Goal: Find specific page/section: Locate a particular part of the current website

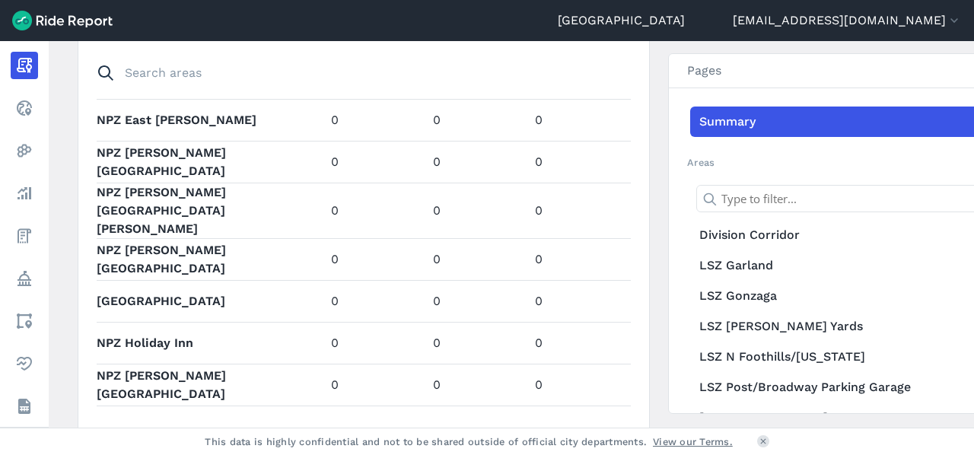
scroll to position [2674, 0]
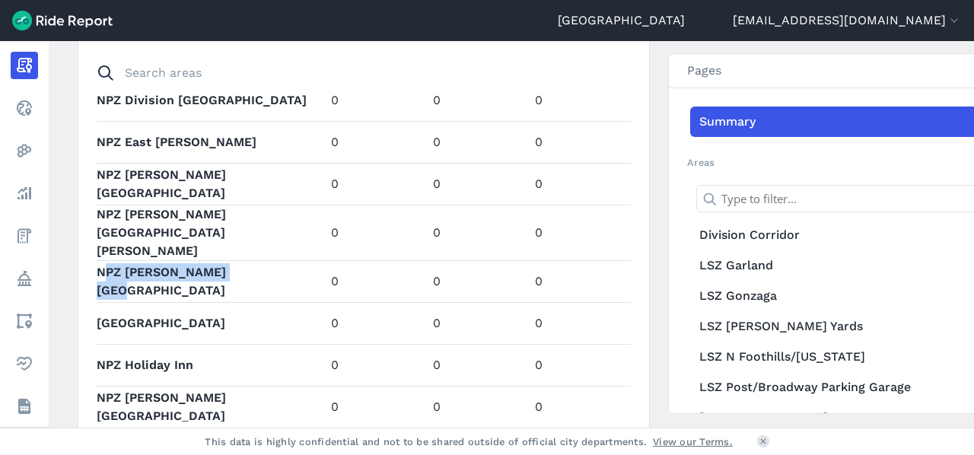
drag, startPoint x: 243, startPoint y: 266, endPoint x: 100, endPoint y: 263, distance: 143.1
click at [100, 263] on th "NPZ [PERSON_NAME][GEOGRAPHIC_DATA]" at bounding box center [211, 281] width 228 height 42
click at [174, 355] on th "NPZ Holiday Inn" at bounding box center [211, 365] width 228 height 42
drag, startPoint x: 189, startPoint y: 352, endPoint x: 104, endPoint y: 346, distance: 85.4
click at [104, 346] on th "NPZ Holiday Inn" at bounding box center [211, 365] width 228 height 42
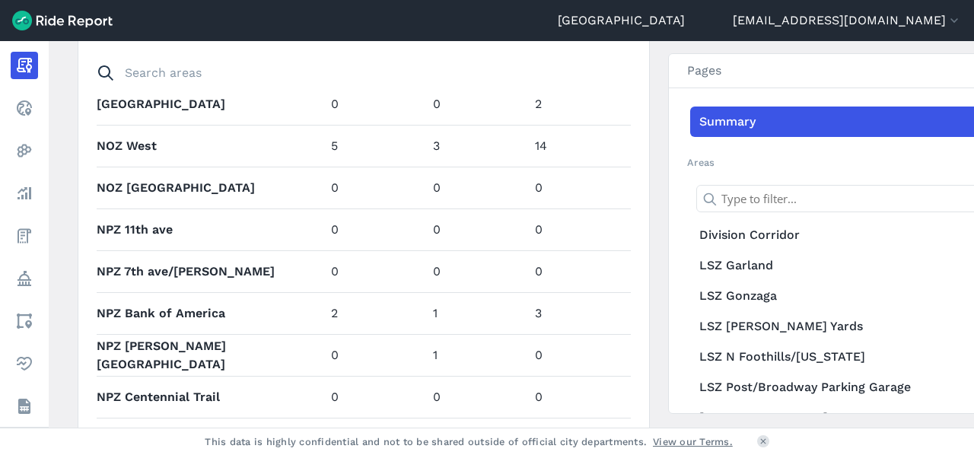
scroll to position [2217, 0]
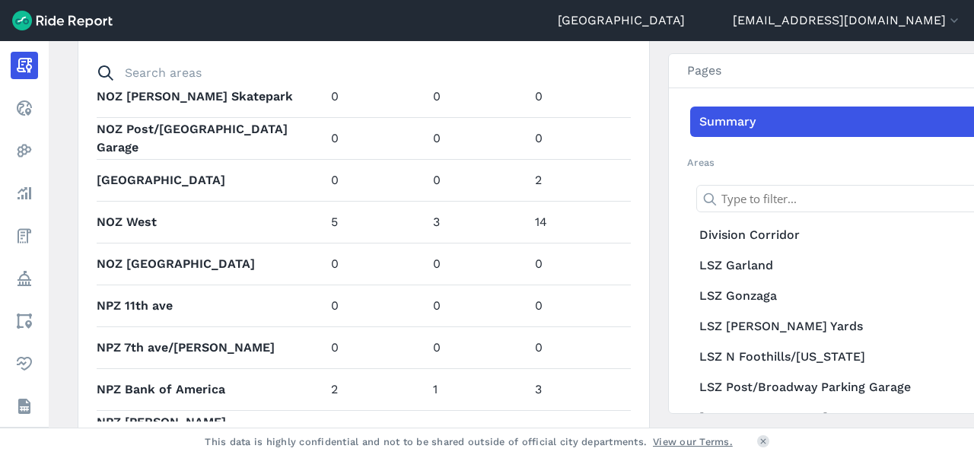
drag, startPoint x: 234, startPoint y: 179, endPoint x: 94, endPoint y: 180, distance: 140.0
click at [97, 180] on th "[GEOGRAPHIC_DATA]" at bounding box center [211, 180] width 228 height 42
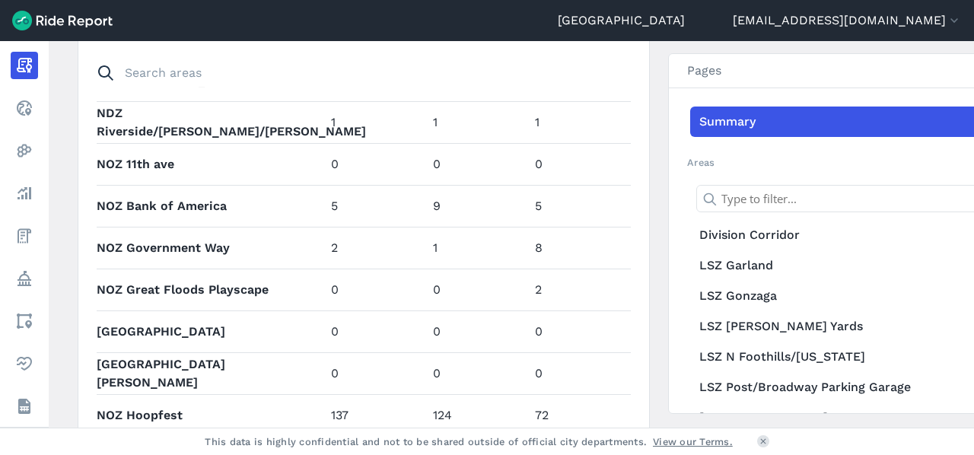
scroll to position [1685, 0]
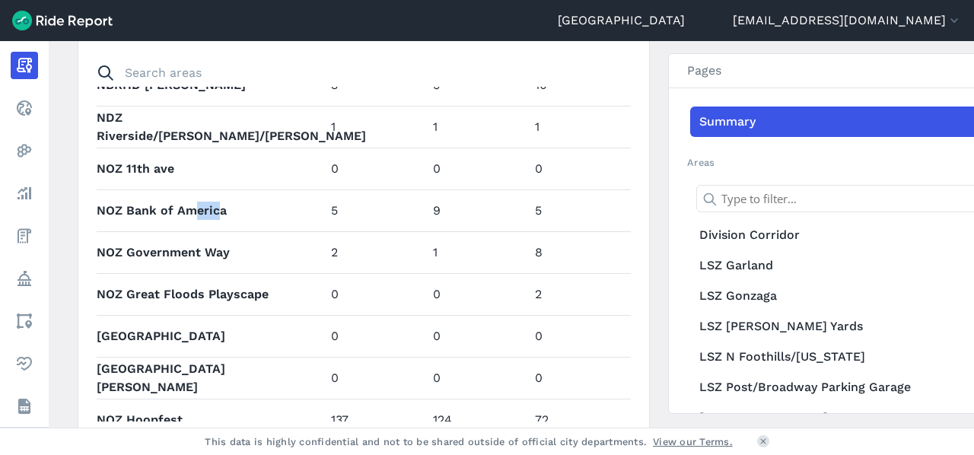
drag, startPoint x: 217, startPoint y: 209, endPoint x: 188, endPoint y: 205, distance: 29.3
click at [188, 205] on th "NOZ Bank of America" at bounding box center [211, 210] width 228 height 42
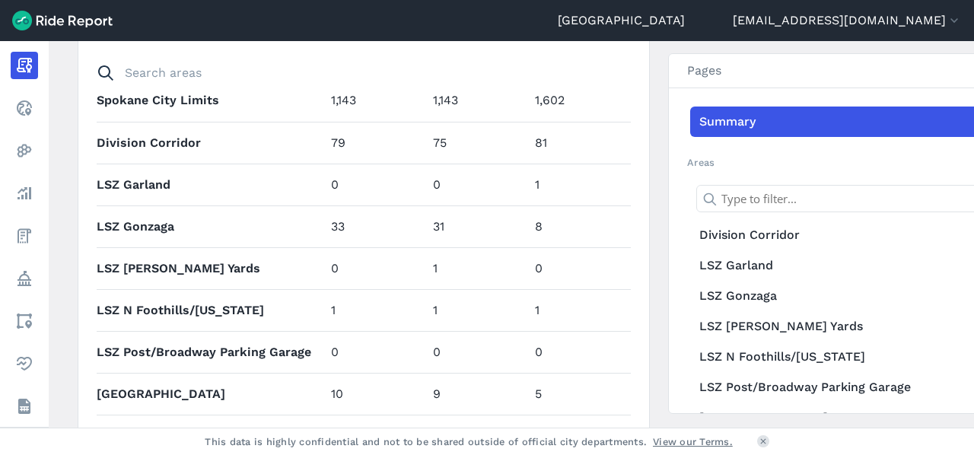
scroll to position [0, 0]
